Goal: Task Accomplishment & Management: Complete application form

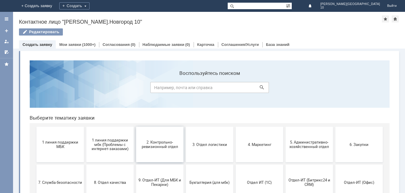
click at [149, 150] on button "2. Контрольно-ревизионный отдел" at bounding box center [159, 145] width 47 height 36
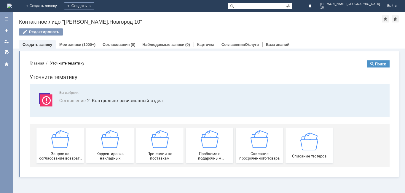
click at [149, 150] on div "Претензии по поставкам" at bounding box center [160, 145] width 44 height 30
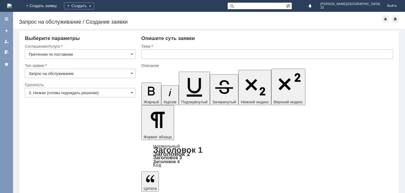
drag, startPoint x: 133, startPoint y: 92, endPoint x: 113, endPoint y: 95, distance: 19.6
click at [132, 93] on span at bounding box center [132, 92] width 2 height 5
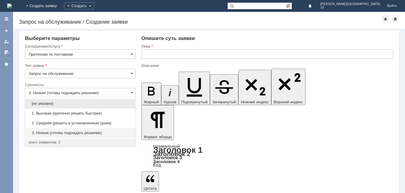
drag, startPoint x: 50, startPoint y: 114, endPoint x: 99, endPoint y: 85, distance: 57.0
click at [51, 114] on span "1. Высокая (критично решить быстрее)" at bounding box center [80, 113] width 103 height 5
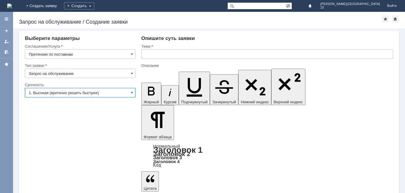
type input "1. Высокая (критично решить быстрее)"
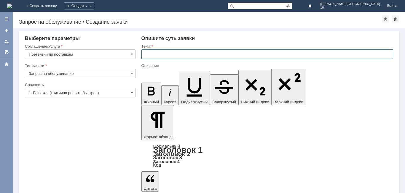
click at [149, 57] on input "text" at bounding box center [267, 54] width 252 height 9
type input "Акт расхождений № НН Т2-1168 от [DATE]"
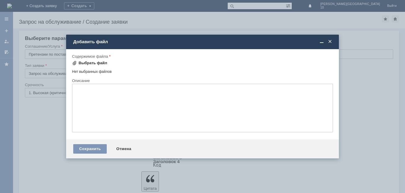
click at [84, 64] on div "Выбрать файл" at bounding box center [93, 63] width 29 height 5
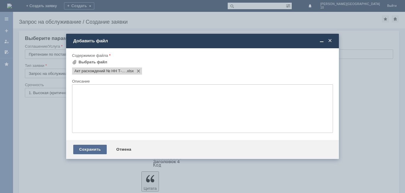
click at [93, 149] on div "Сохранить" at bounding box center [90, 149] width 34 height 9
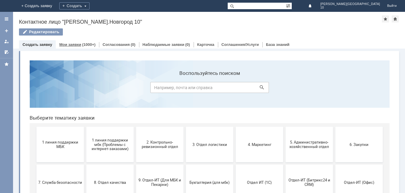
click at [77, 44] on link "Мои заявки" at bounding box center [70, 44] width 22 height 4
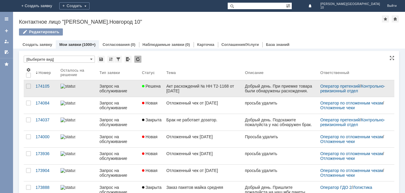
click at [170, 92] on div "Акт расхождений № НН Т2-1168 от [DATE]" at bounding box center [203, 88] width 74 height 9
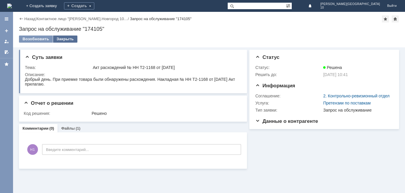
click at [64, 41] on div "Закрыть" at bounding box center [65, 39] width 24 height 7
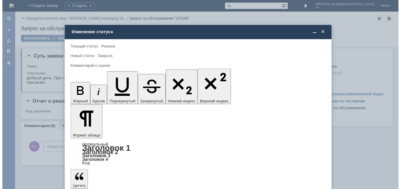
scroll to position [22, 0]
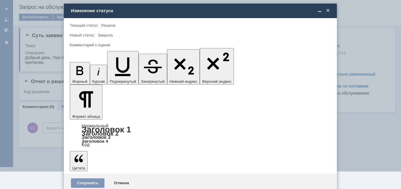
click at [91, 174] on span "5 - Отлично" at bounding box center [200, 175] width 253 height 5
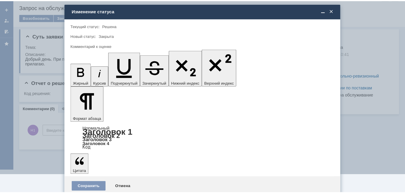
scroll to position [0, 0]
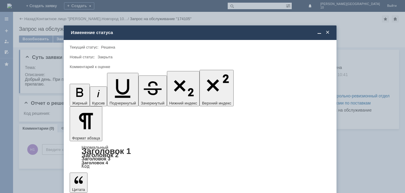
type input "5 - Отлично"
